Goal: Task Accomplishment & Management: Complete application form

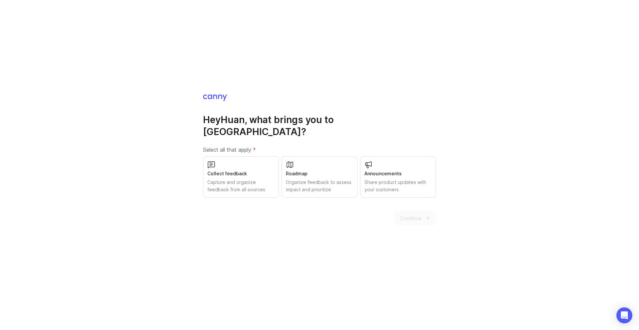
click at [221, 179] on div "Capture and organize feedback from all sources" at bounding box center [240, 186] width 67 height 15
click at [306, 179] on div "Organize feedback to assess impact and prioritize" at bounding box center [319, 186] width 67 height 15
click at [381, 179] on div "Share product updates with your customers" at bounding box center [398, 186] width 67 height 15
click at [423, 211] on button "Continue" at bounding box center [416, 218] width 42 height 15
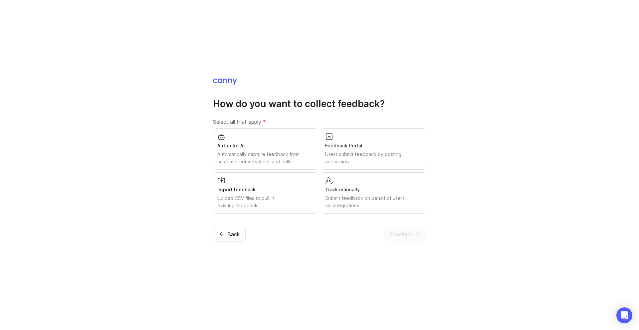
click at [259, 148] on div "Autopilot AI" at bounding box center [265, 145] width 97 height 7
click at [390, 156] on div "Users submit feedback by posting and voting" at bounding box center [373, 158] width 97 height 15
click at [379, 209] on div "Submit feedback on behalf of users via integrations" at bounding box center [373, 202] width 97 height 15
click at [252, 206] on div "Upload CSV files to pull in existing feedback" at bounding box center [265, 202] width 97 height 15
click at [285, 185] on div "Import feedback Upload CSV files to pull in existing feedback" at bounding box center [265, 192] width 105 height 41
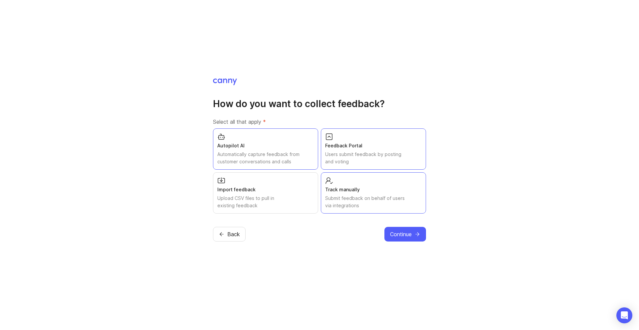
click at [415, 230] on button "Continue" at bounding box center [406, 234] width 42 height 15
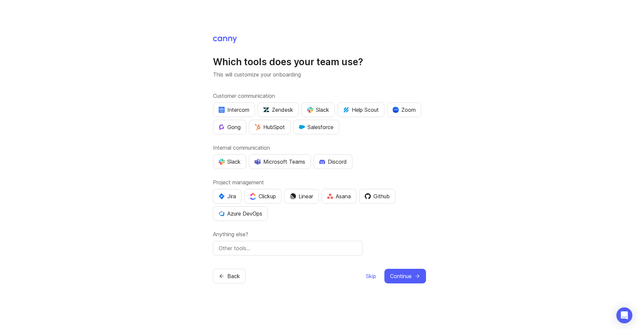
click at [147, 146] on div "Which tools does your team use? This will customize your onboarding Customer co…" at bounding box center [319, 165] width 639 height 330
click at [178, 103] on div "Which tools does your team use? This will customize your onboarding Customer co…" at bounding box center [319, 165] width 639 height 330
click at [154, 114] on div "Which tools does your team use? This will customize your onboarding Customer co…" at bounding box center [319, 165] width 639 height 330
click at [224, 111] on img "button" at bounding box center [222, 110] width 6 height 6
click at [164, 139] on div "Which tools does your team use? This will customize your onboarding Customer co…" at bounding box center [319, 165] width 639 height 330
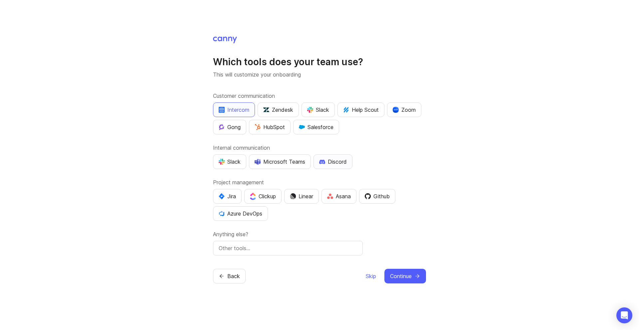
click at [339, 164] on div "Discord" at bounding box center [333, 162] width 28 height 8
click at [170, 192] on div "Which tools does your team use? This will customize your onboarding Customer co…" at bounding box center [319, 165] width 639 height 330
click at [383, 204] on div "Jira Clickup Linear Asana Github Azure DevOps" at bounding box center [319, 205] width 213 height 32
click at [383, 201] on button "Github" at bounding box center [377, 196] width 36 height 15
click at [440, 206] on div "Which tools does your team use? This will customize your onboarding Customer co…" at bounding box center [319, 165] width 639 height 330
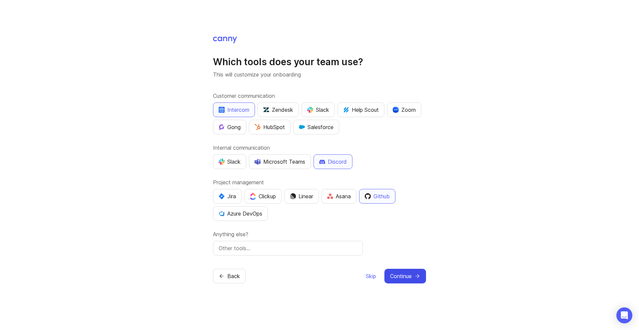
click at [398, 277] on span "Continue" at bounding box center [401, 276] width 22 height 8
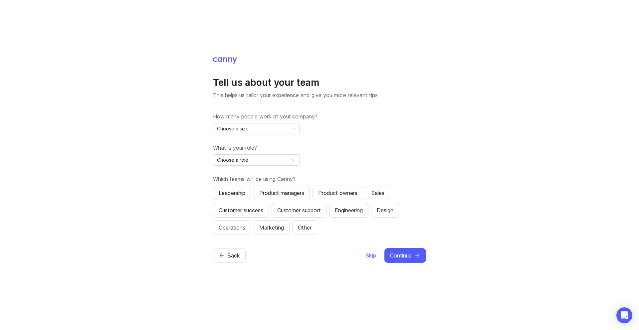
click at [164, 141] on div "Tell us about your team This helps us tailor your experience and give you more …" at bounding box center [319, 165] width 639 height 330
click at [233, 126] on span "Choose a size" at bounding box center [233, 128] width 32 height 7
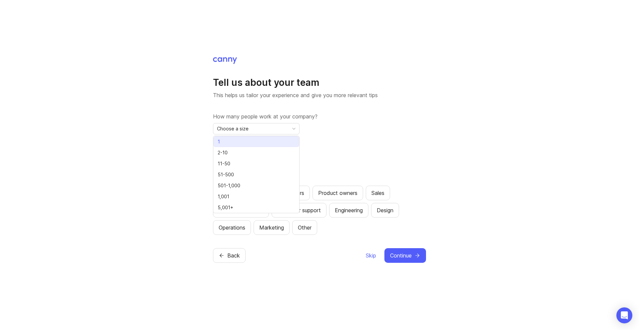
click at [238, 139] on li "1" at bounding box center [256, 141] width 86 height 11
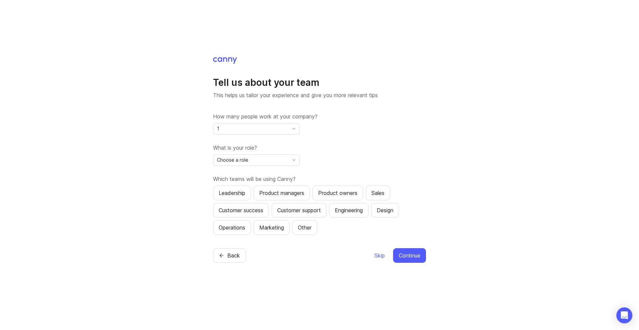
click at [178, 154] on div "Tell us about your team This helps us tailor your experience and give you more …" at bounding box center [319, 165] width 639 height 330
click at [260, 160] on div "Choose a role" at bounding box center [250, 160] width 75 height 11
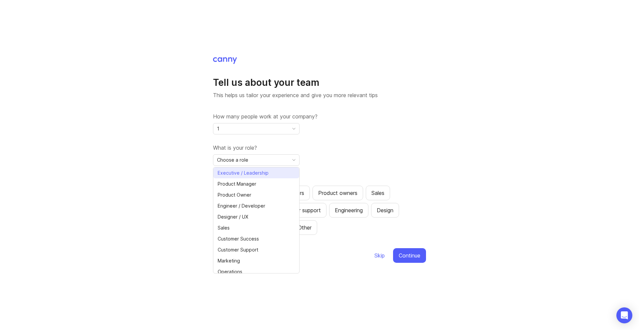
click at [257, 170] on span "Executive / Leadership" at bounding box center [243, 172] width 51 height 7
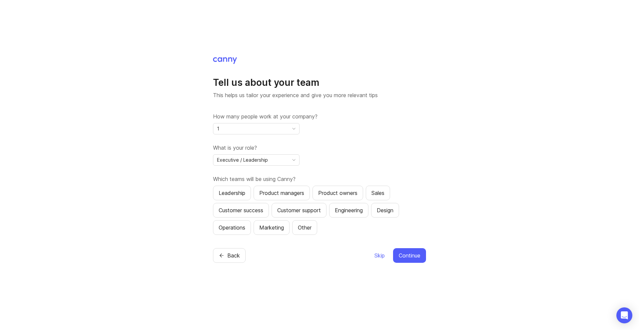
click at [171, 219] on div "Tell us about your team This helps us tailor your experience and give you more …" at bounding box center [319, 165] width 639 height 330
click at [340, 191] on div "Product owners" at bounding box center [337, 193] width 39 height 8
click at [406, 254] on span "Continue" at bounding box center [410, 256] width 22 height 8
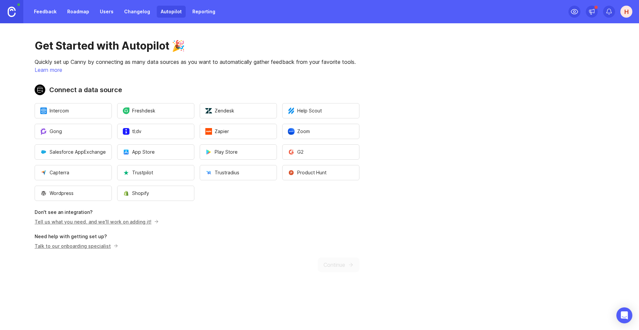
click at [14, 111] on div "Get Started with Autopilot 🎉 Quickly set up Canny by connecting as many data so…" at bounding box center [197, 155] width 394 height 265
click at [65, 108] on span "Intercom" at bounding box center [54, 111] width 29 height 7
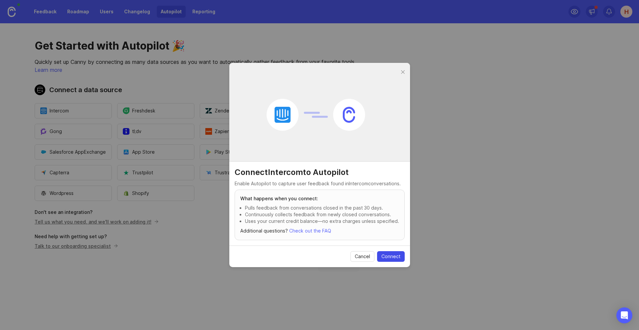
click at [392, 255] on span "Connect" at bounding box center [391, 256] width 19 height 7
